Goal: Transaction & Acquisition: Purchase product/service

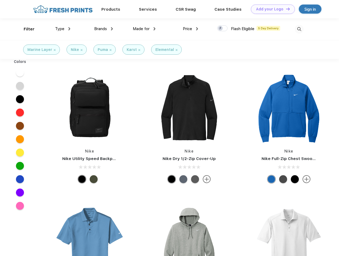
click at [271, 9] on link "Add your Logo Design Tool" at bounding box center [273, 9] width 44 height 9
click at [0, 0] on div "Design Tool" at bounding box center [0, 0] width 0 height 0
click at [286, 9] on link "Add your Logo Design Tool" at bounding box center [273, 9] width 44 height 9
click at [26, 29] on div "Filter" at bounding box center [29, 29] width 11 height 6
click at [63, 29] on span "Type" at bounding box center [59, 28] width 9 height 5
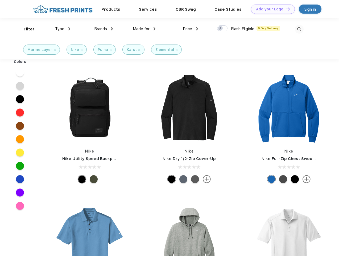
click at [104, 29] on span "Brands" at bounding box center [100, 28] width 13 height 5
click at [144, 29] on span "Made for" at bounding box center [141, 28] width 17 height 5
click at [191, 29] on span "Price" at bounding box center [187, 28] width 9 height 5
click at [223, 28] on div at bounding box center [222, 28] width 10 height 6
click at [221, 28] on input "checkbox" at bounding box center [218, 26] width 3 height 3
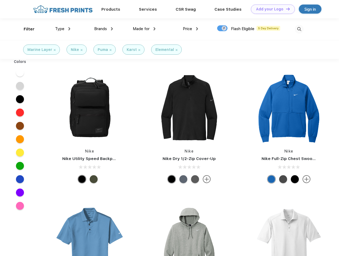
click at [299, 29] on img at bounding box center [299, 29] width 9 height 9
